Goal: Find contact information: Obtain details needed to contact an individual or organization

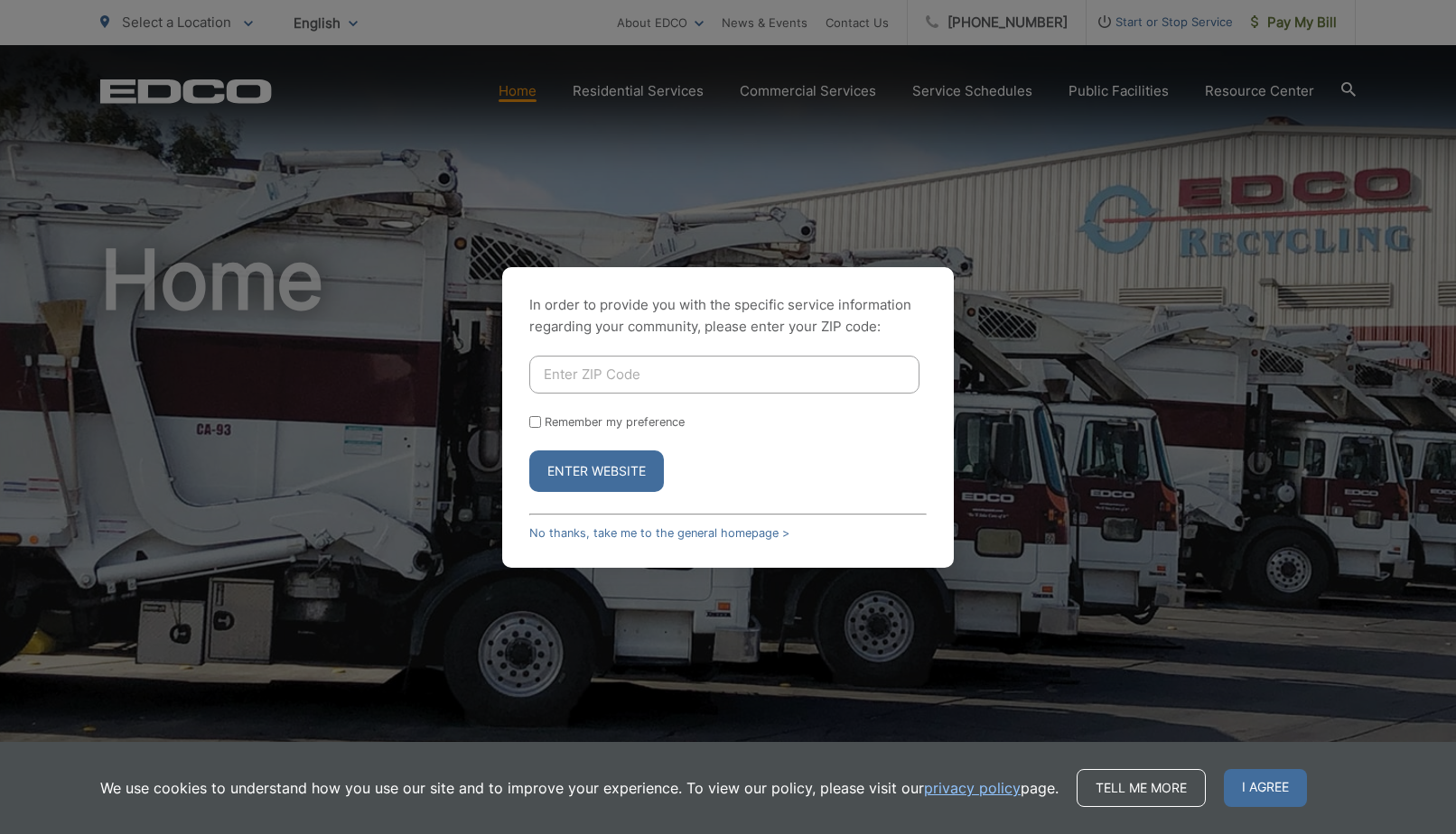
click at [636, 375] on input "Enter ZIP Code" at bounding box center [725, 374] width 390 height 37
type input "91901"
click at [570, 421] on label "Remember my preference" at bounding box center [615, 422] width 140 height 13
click at [541, 421] on input "Remember my preference" at bounding box center [535, 422] width 12 height 12
checkbox input "true"
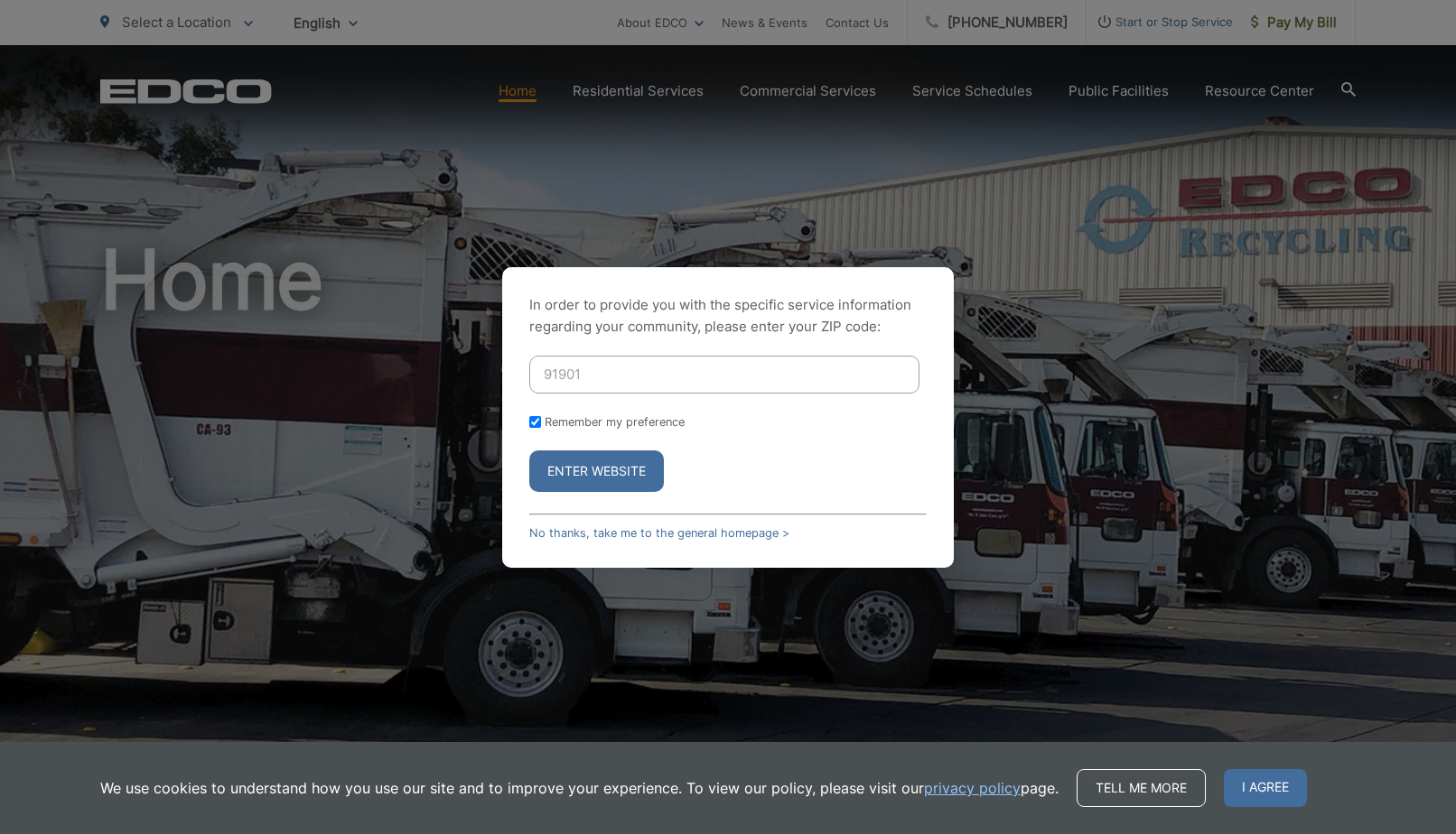
click at [575, 473] on button "Enter Website" at bounding box center [597, 471] width 135 height 41
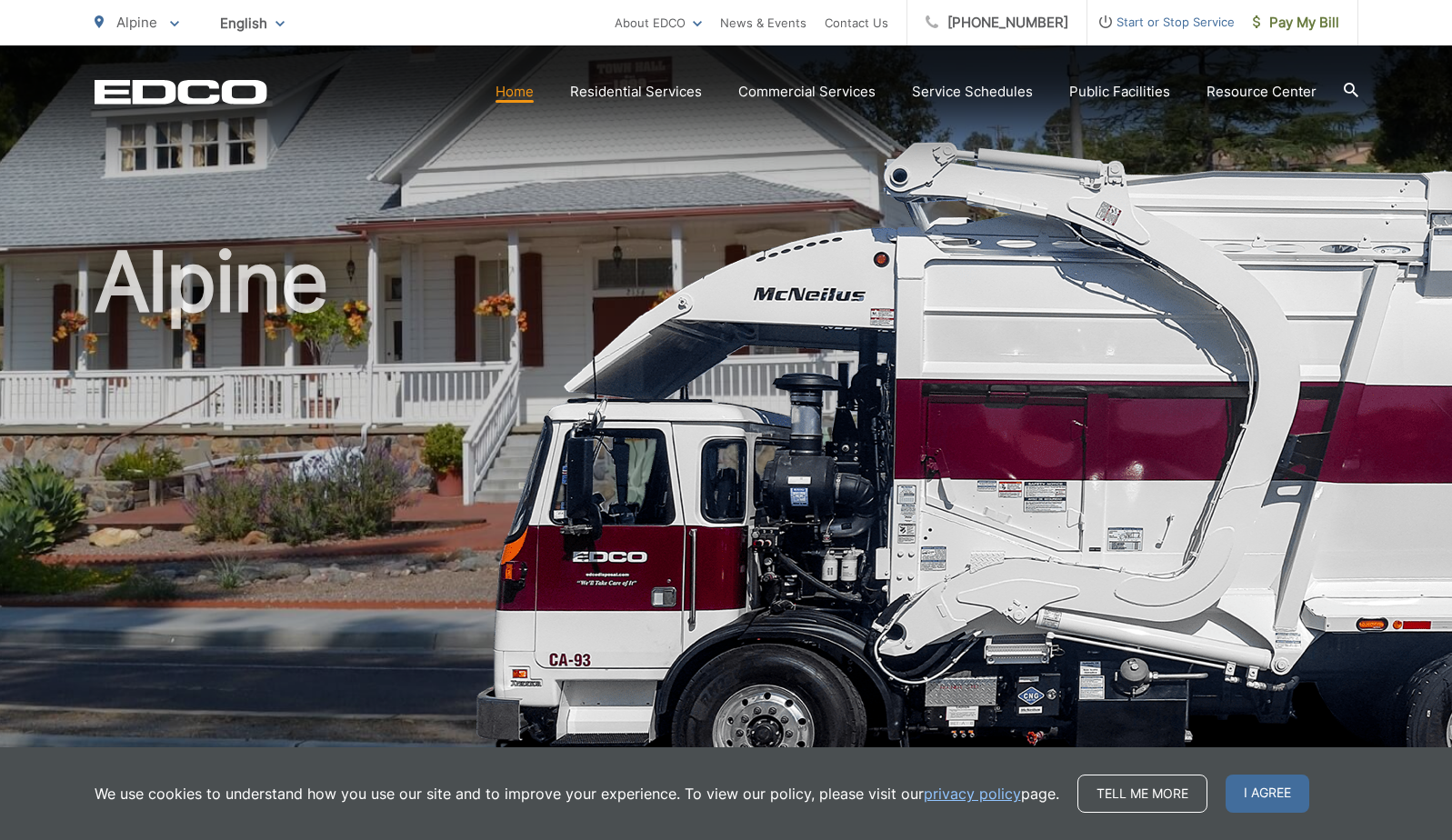
click at [525, 90] on link "Home" at bounding box center [514, 92] width 38 height 22
click at [1258, 790] on span "I agree" at bounding box center [1267, 793] width 83 height 38
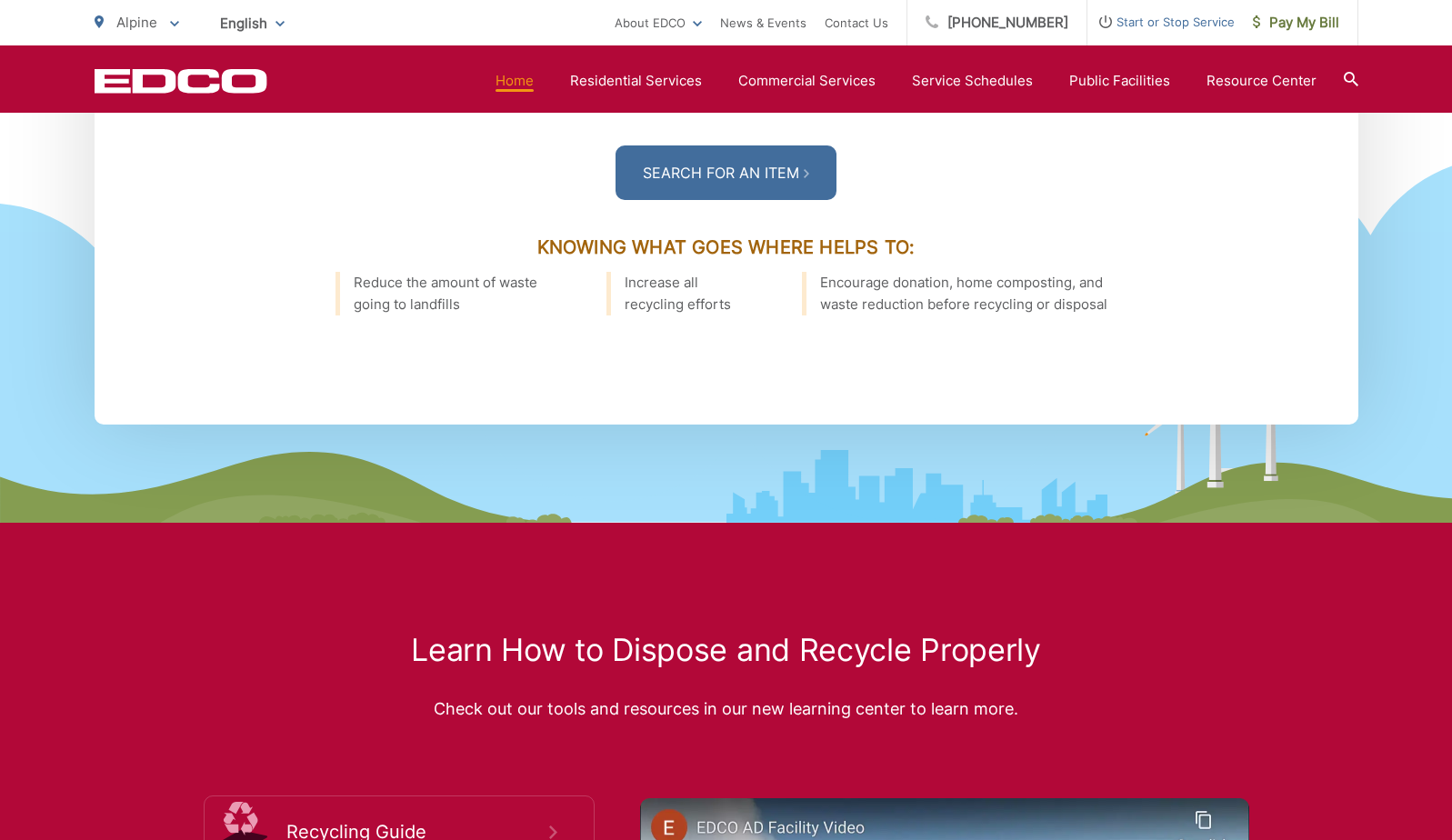
scroll to position [2784, 0]
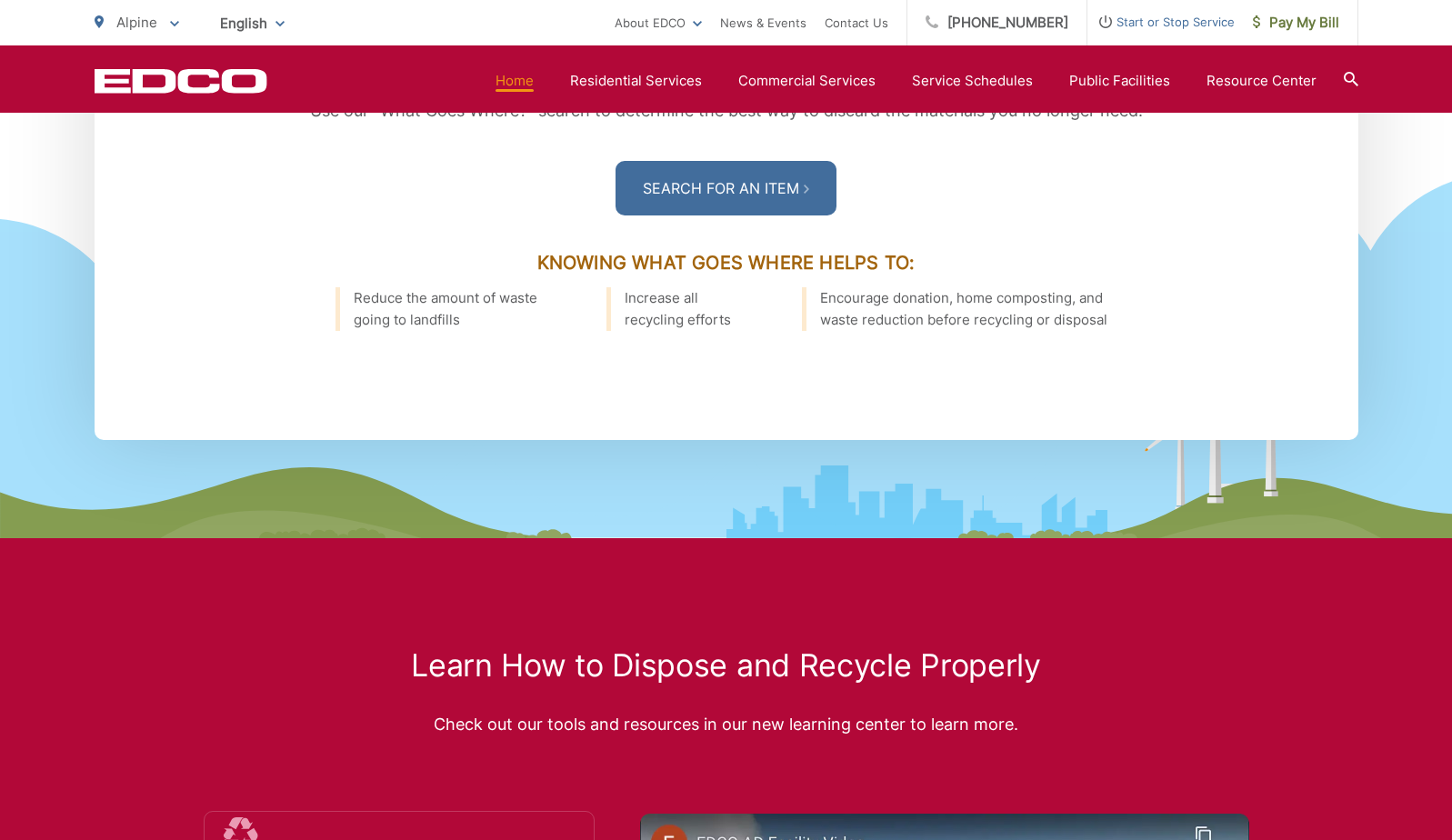
click at [1360, 82] on div "EDCO Logo Home Residential Services Curbside Pickup Recycling Organic Recycling…" at bounding box center [726, 79] width 1452 height 68
click at [1345, 80] on section "Home Residential Services Curbside Pickup Recycling Organic Recycling Trash Hou…" at bounding box center [812, 81] width 1091 height 35
click at [1348, 76] on icon at bounding box center [1351, 78] width 15 height 15
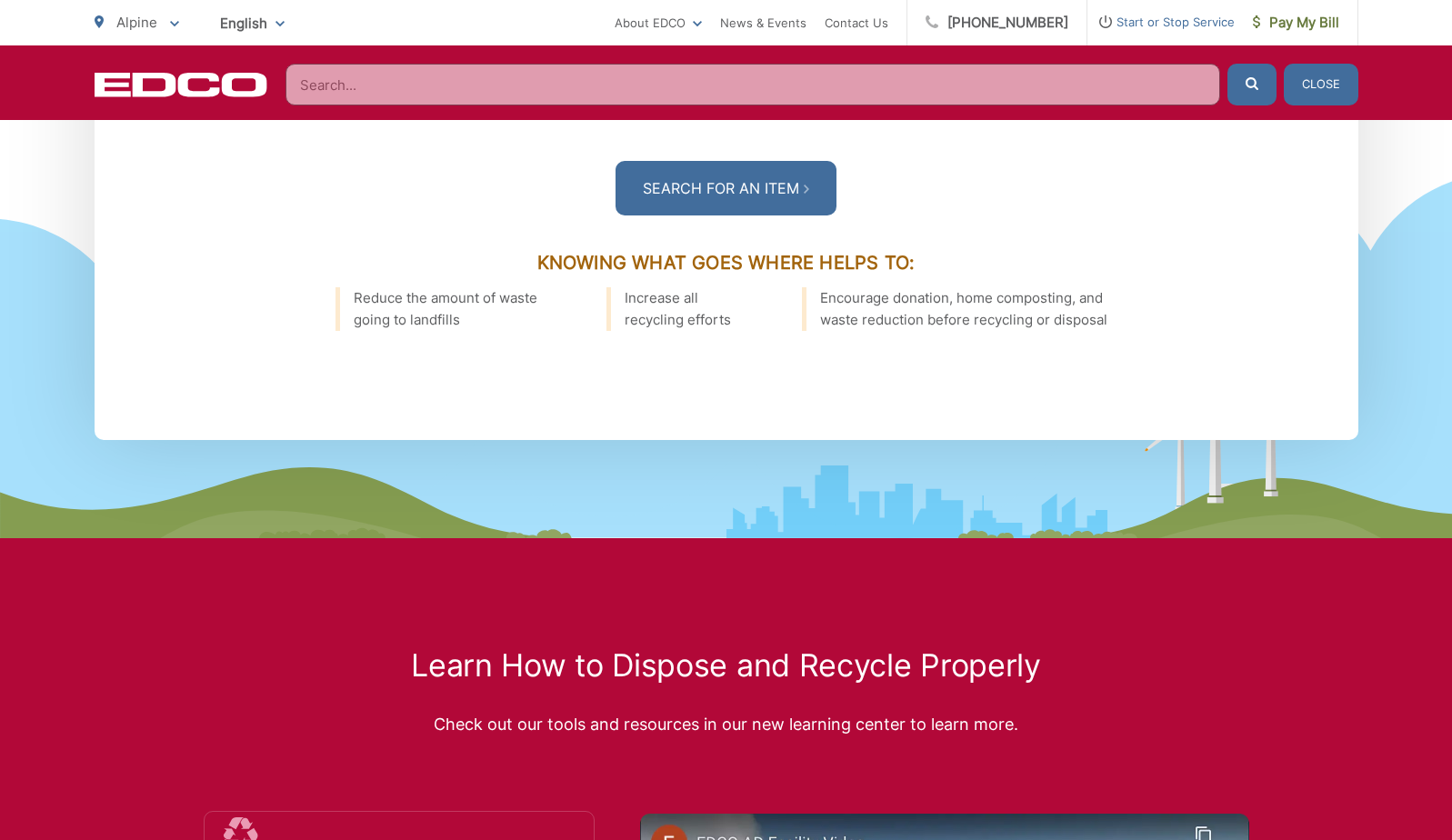
click at [459, 77] on input "Search" at bounding box center [753, 84] width 935 height 42
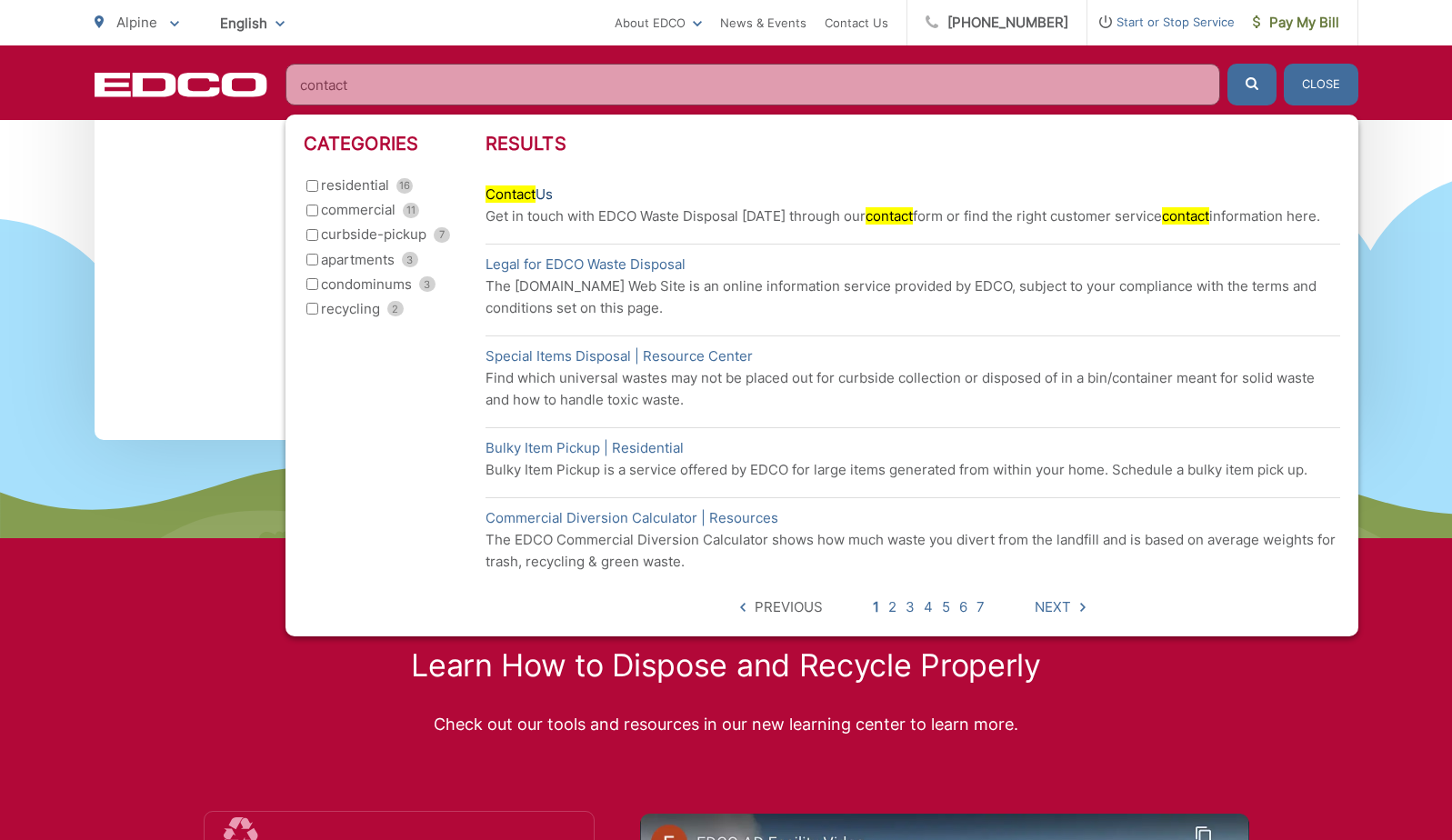
type input "contact"
click at [521, 190] on mark "Contact" at bounding box center [511, 195] width 50 height 17
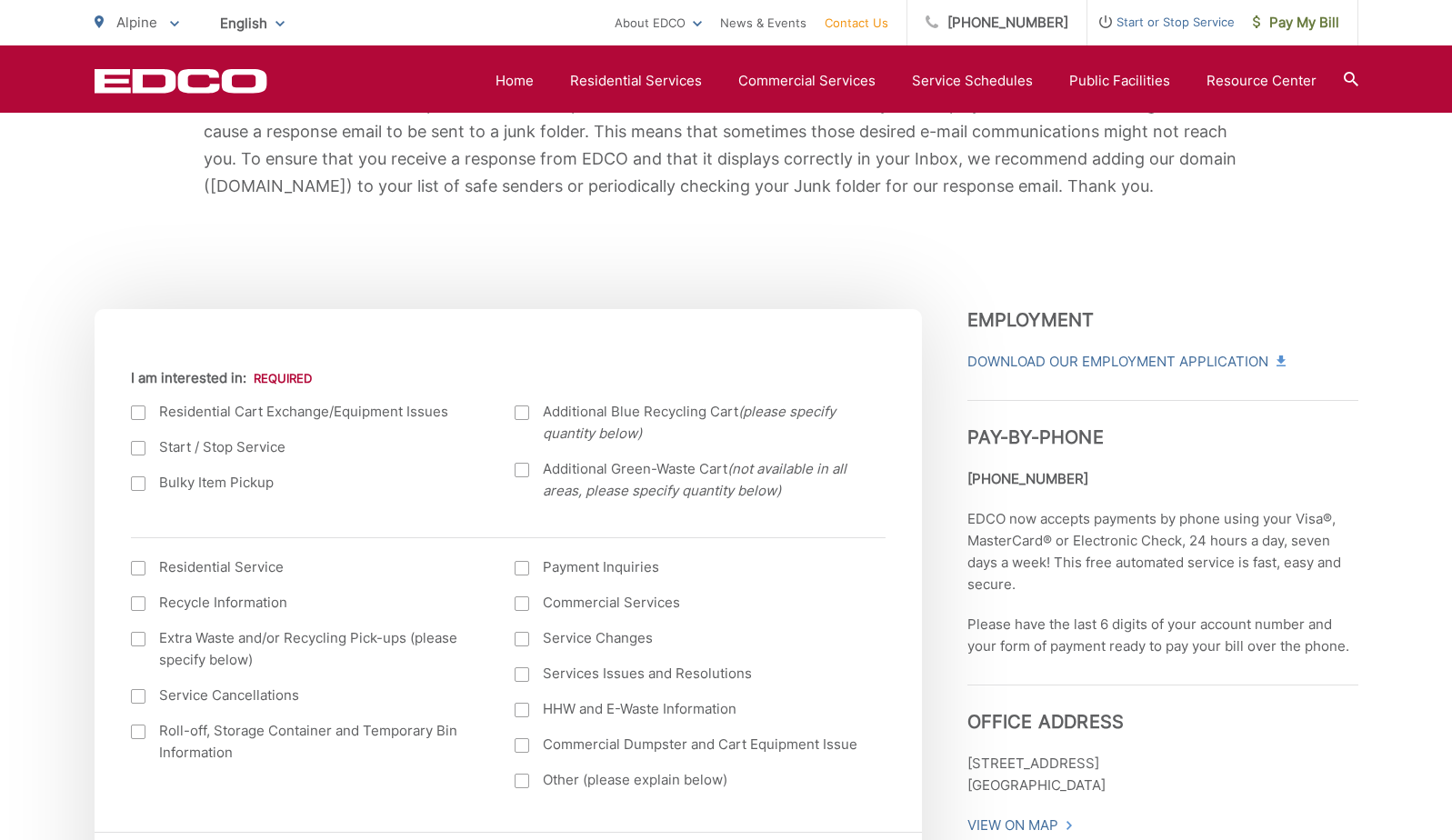
scroll to position [455, 0]
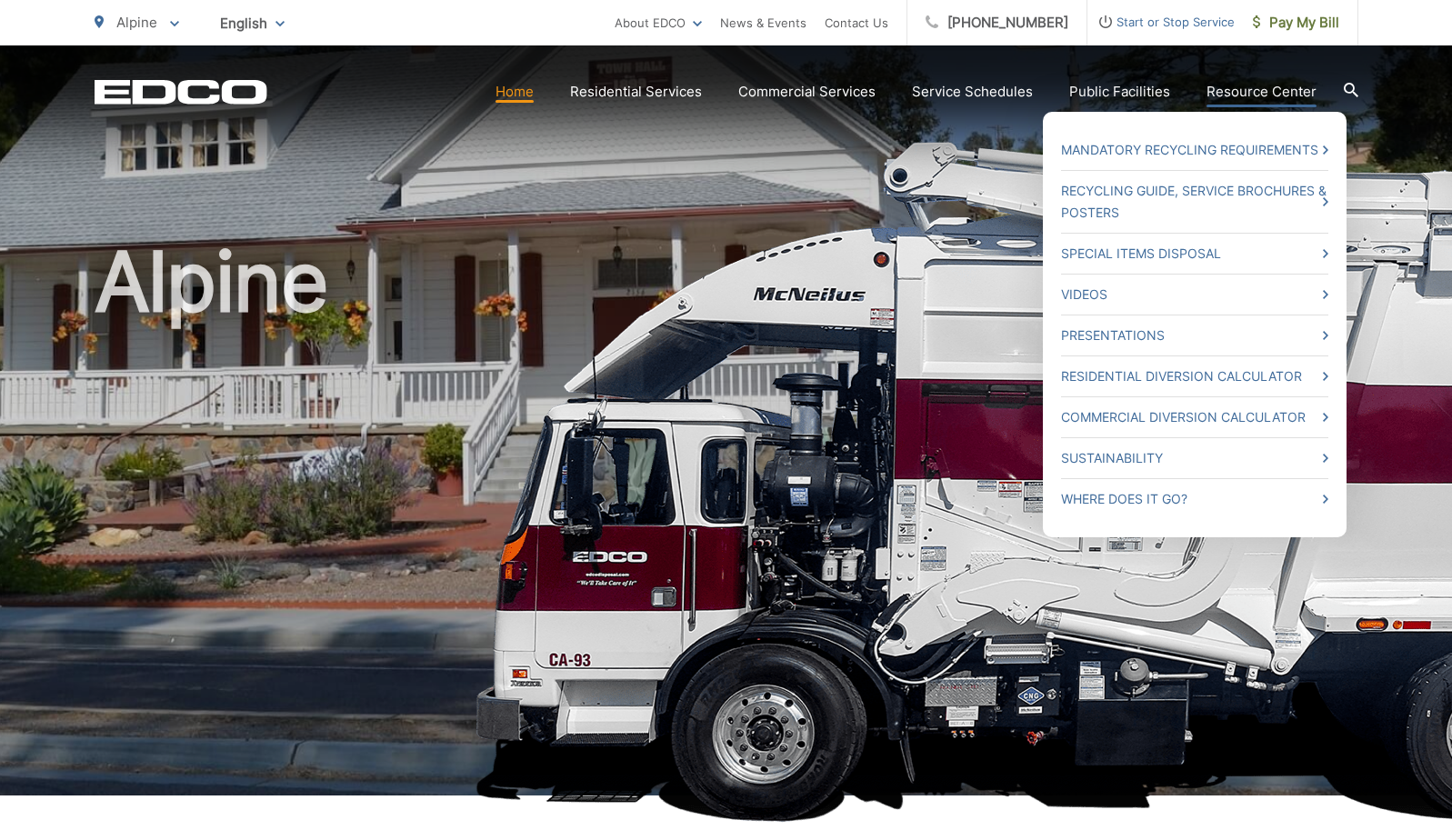
click at [1249, 88] on link "Resource Center" at bounding box center [1262, 92] width 110 height 22
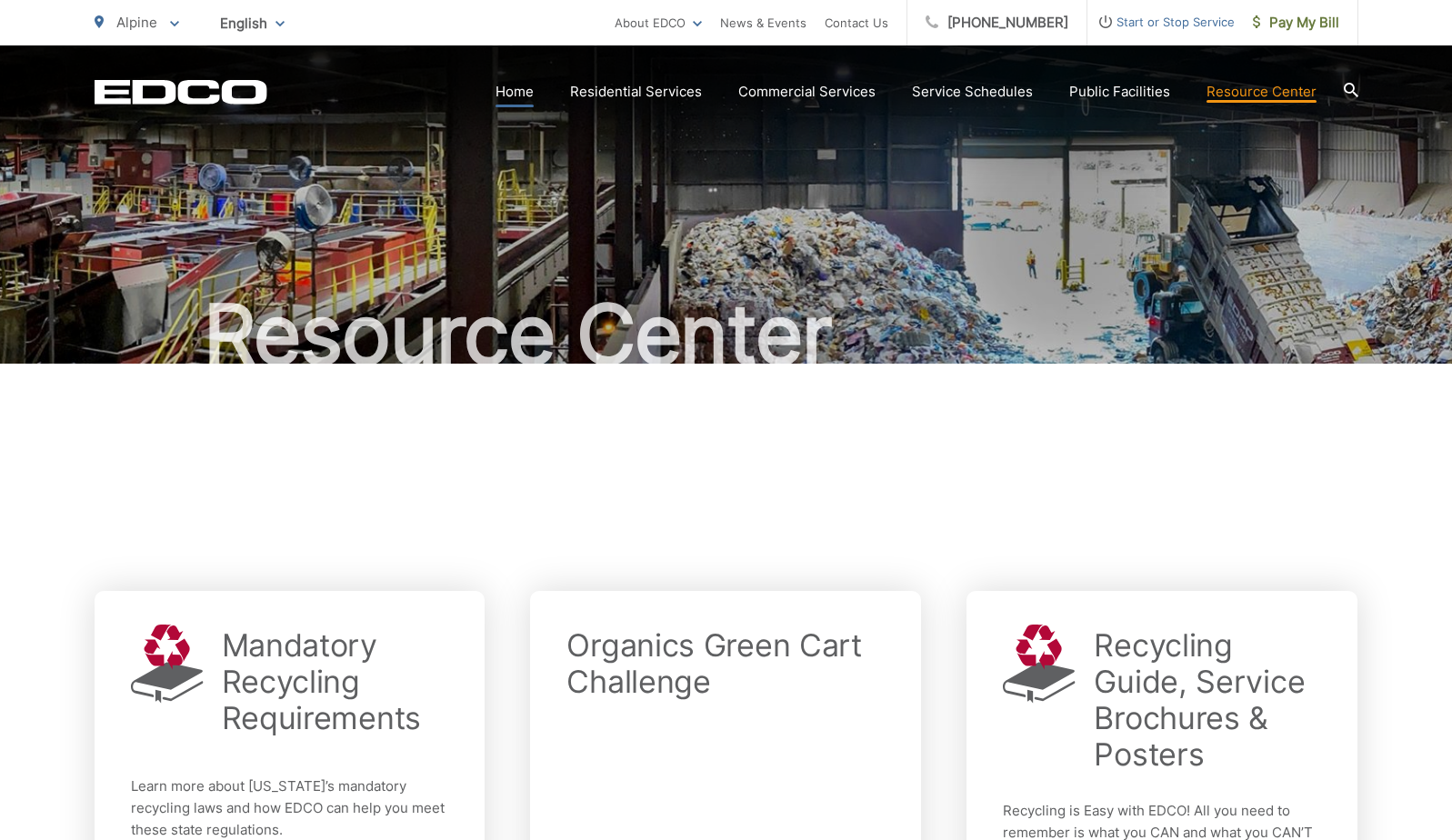
click at [527, 93] on link "Home" at bounding box center [514, 92] width 38 height 22
